Goal: Task Accomplishment & Management: Use online tool/utility

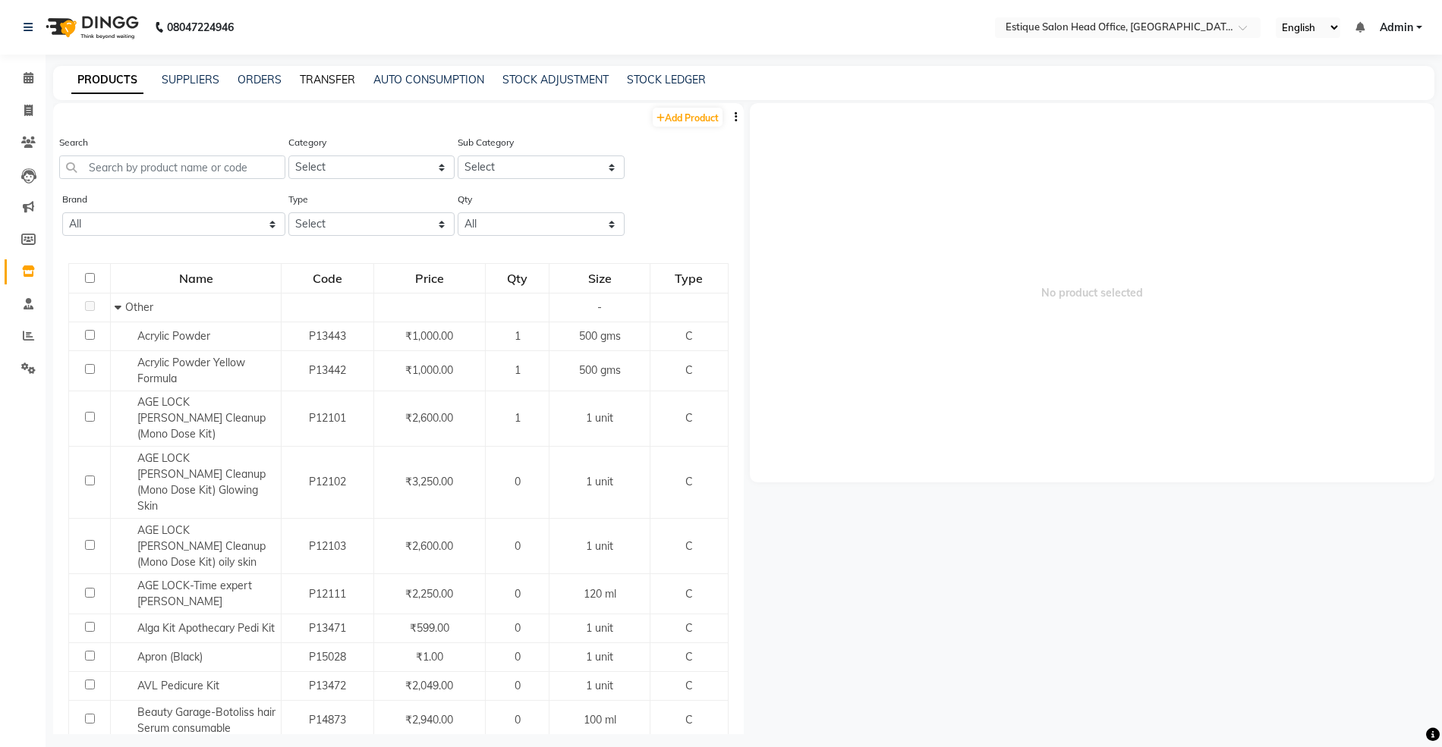
click at [329, 80] on link "TRANSFER" at bounding box center [327, 80] width 55 height 14
select select "sender"
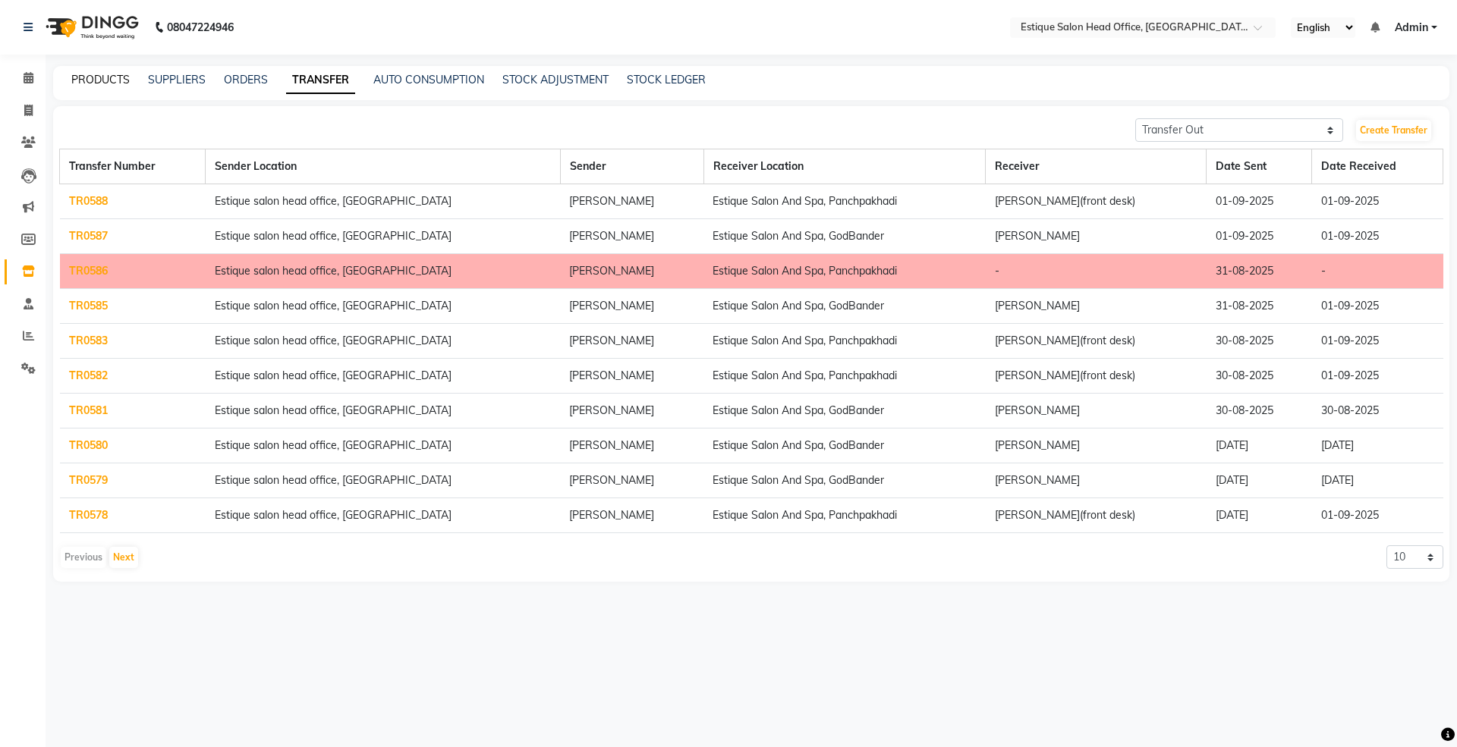
click at [95, 74] on link "PRODUCTS" at bounding box center [100, 80] width 58 height 14
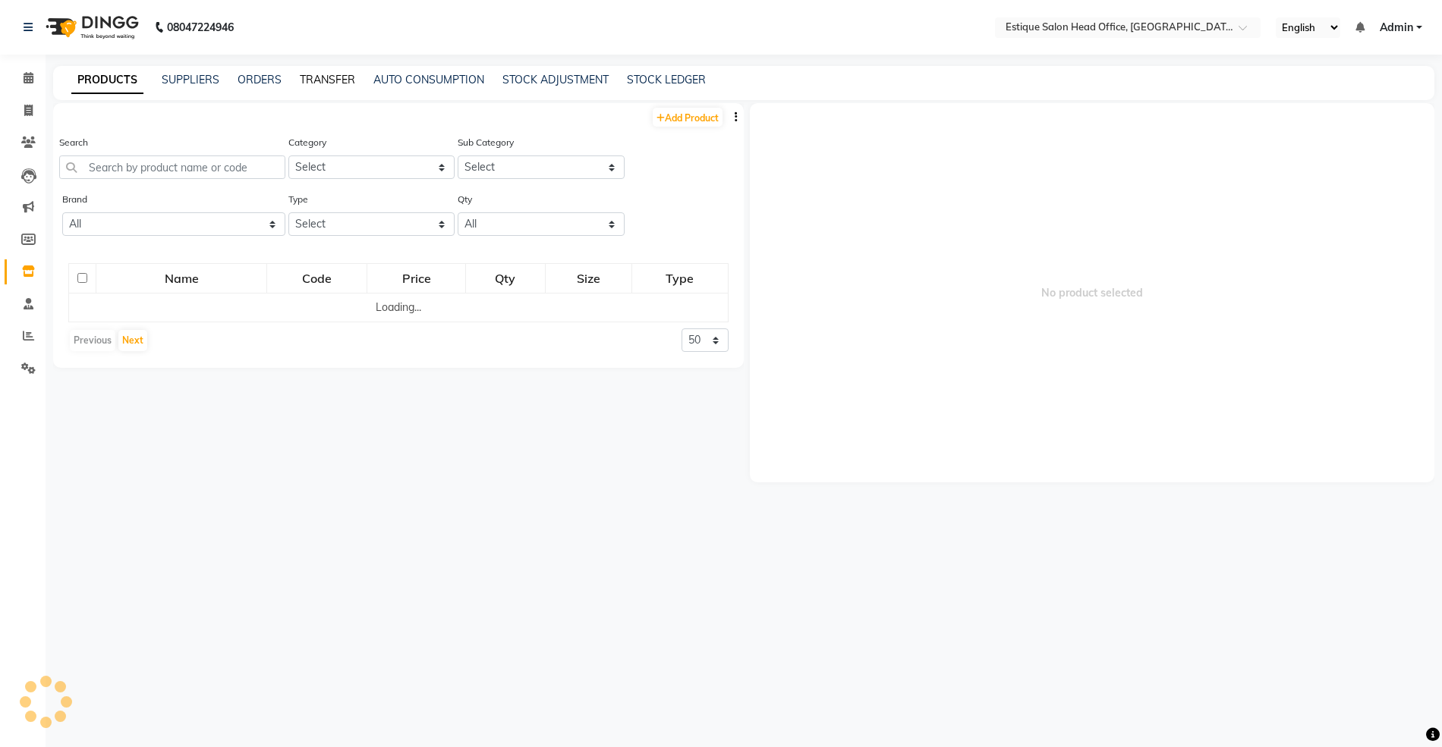
click at [326, 82] on link "TRANSFER" at bounding box center [327, 80] width 55 height 14
select select "sender"
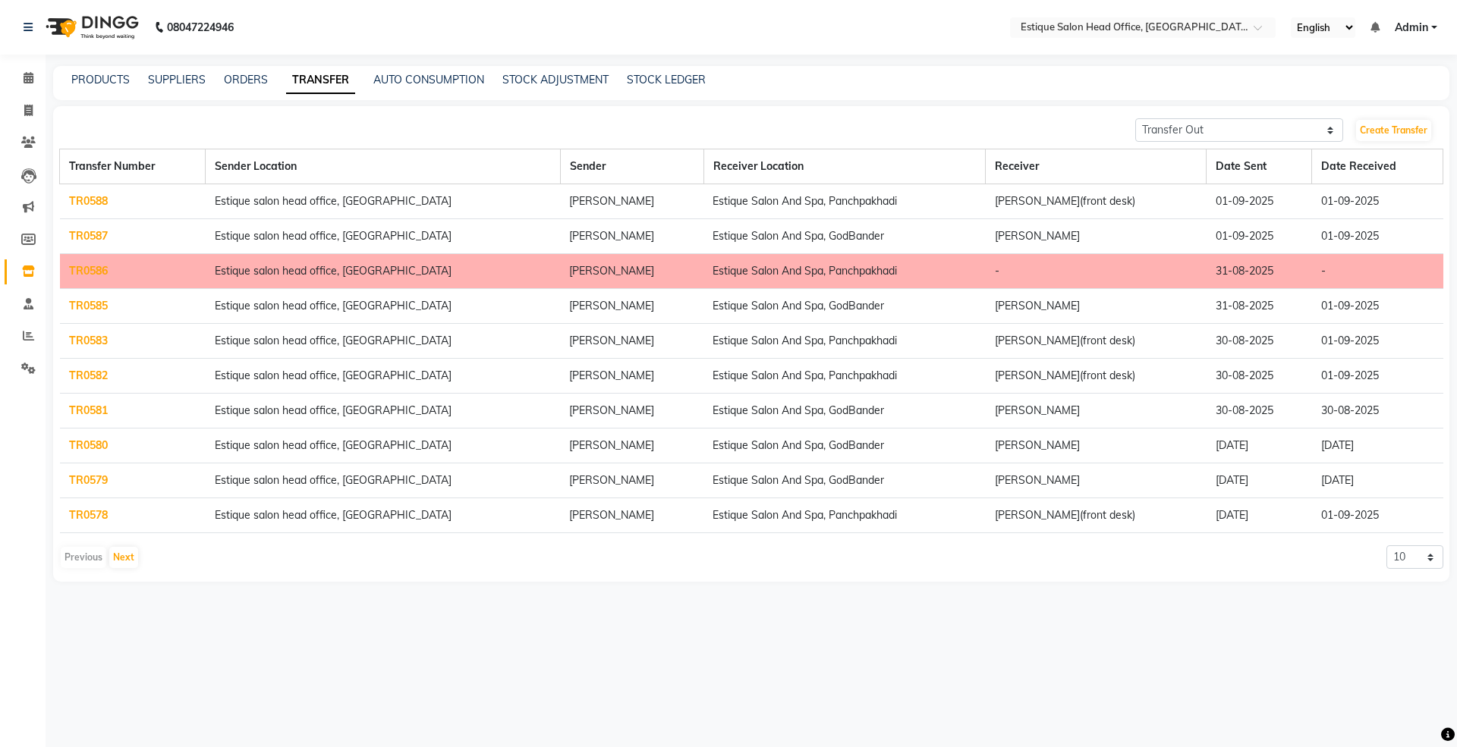
click at [258, 353] on td "Estique salon head office, [GEOGRAPHIC_DATA]" at bounding box center [383, 341] width 355 height 35
